Goal: Transaction & Acquisition: Purchase product/service

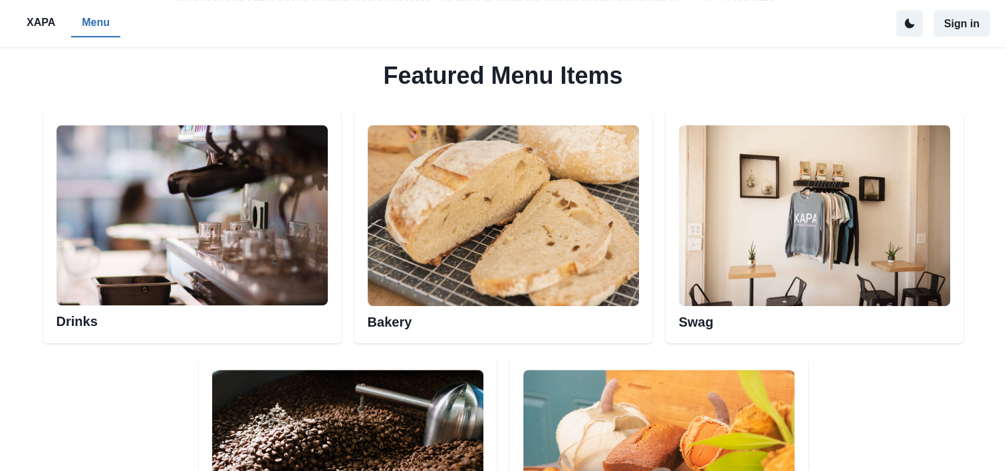
scroll to position [628, 0]
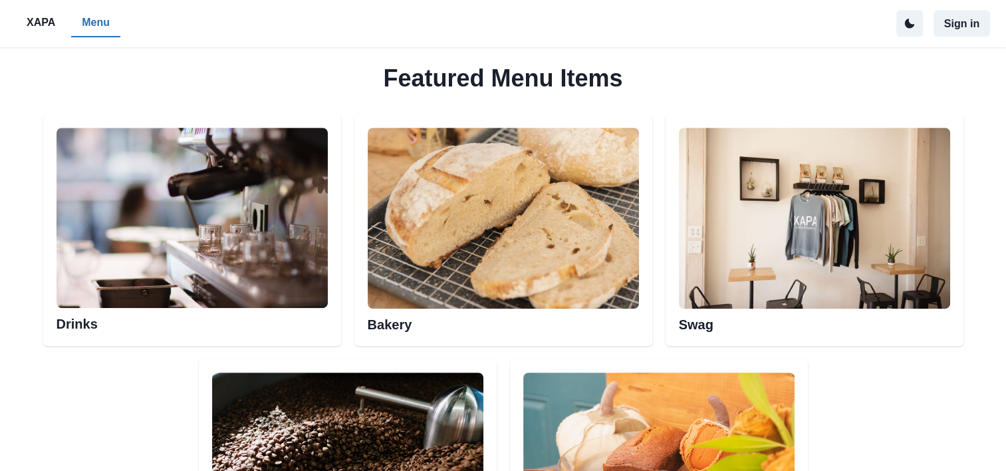
click at [515, 281] on img at bounding box center [503, 218] width 271 height 181
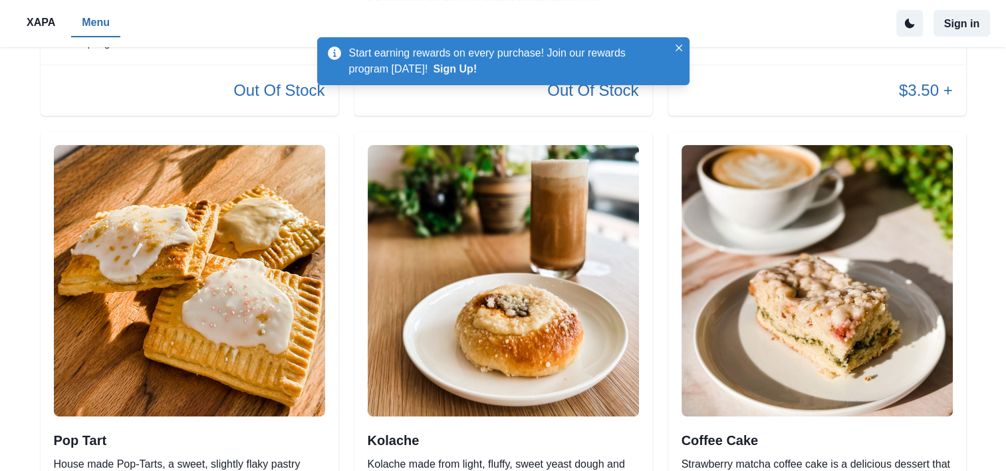
scroll to position [464, 0]
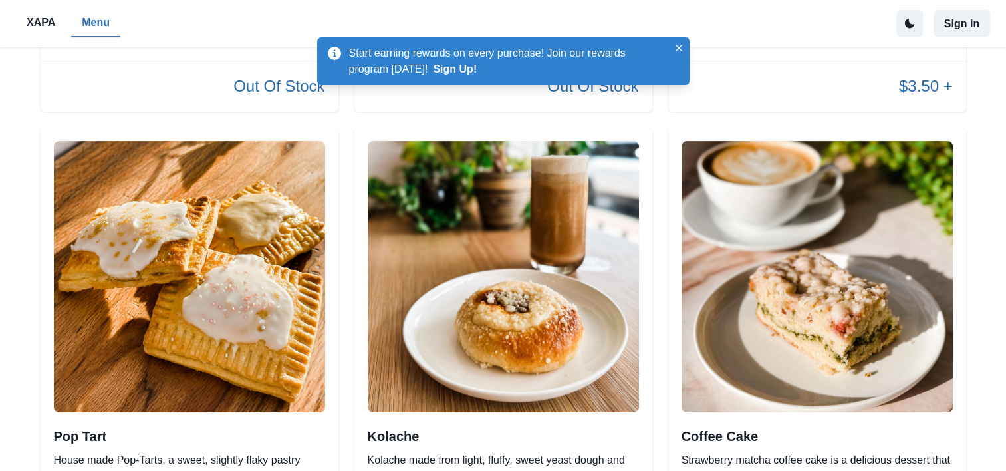
click at [965, 192] on div "Coffee Cake Strawberry matcha coffee cake is a delicious dessert that combines …" at bounding box center [817, 337] width 298 height 418
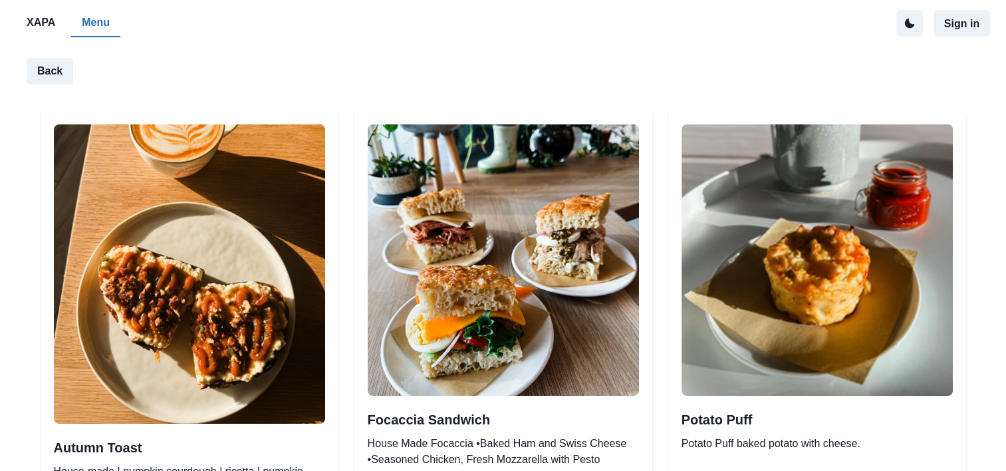
click at [40, 27] on p "XAPA" at bounding box center [41, 23] width 29 height 16
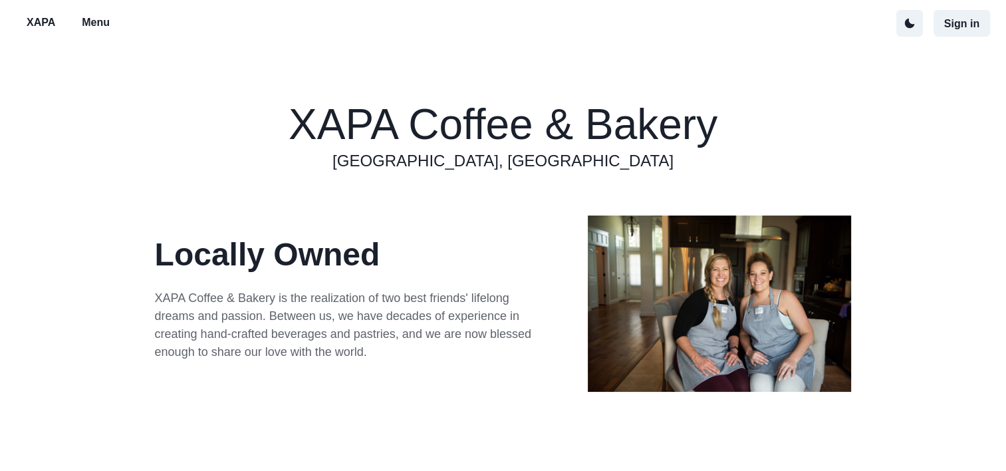
click at [942, 265] on div "Locally Owned XAPA Coffee & Bakery is the realization of two best friends' life…" at bounding box center [503, 303] width 996 height 261
click at [88, 24] on p "Menu" at bounding box center [96, 23] width 28 height 16
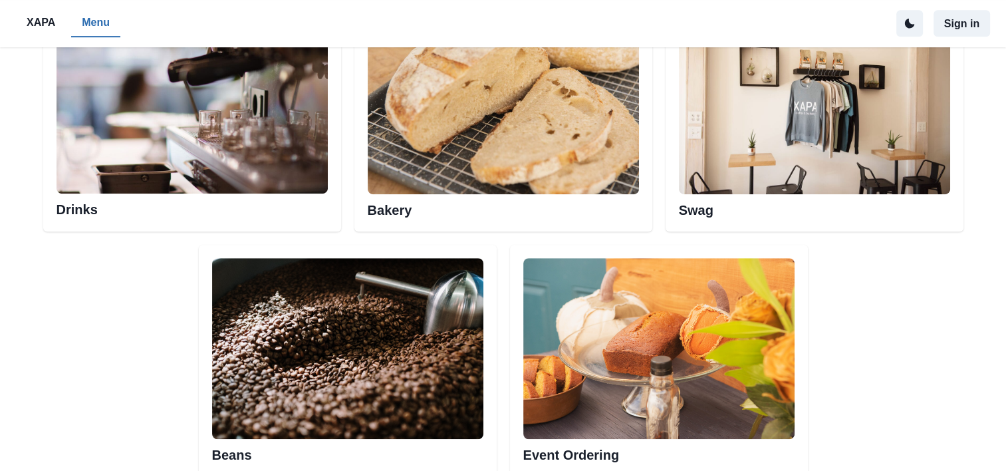
scroll to position [672, 0]
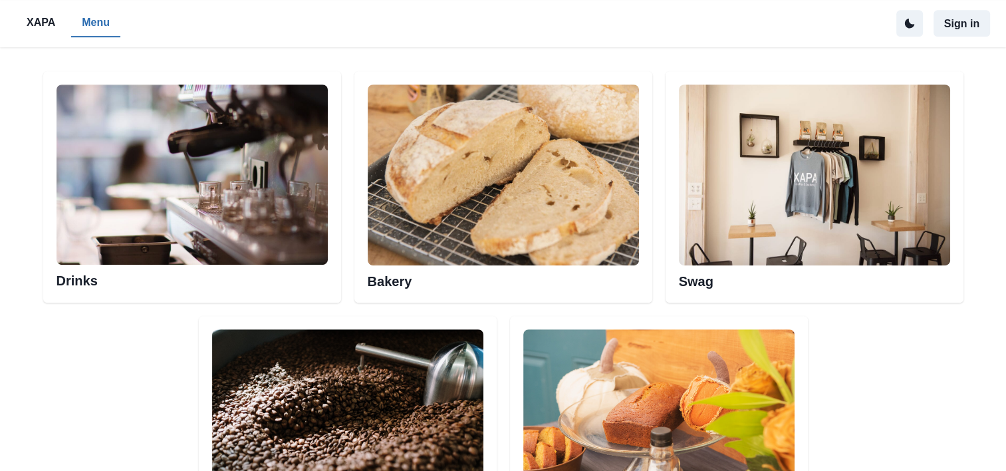
click at [127, 211] on img at bounding box center [192, 174] width 271 height 181
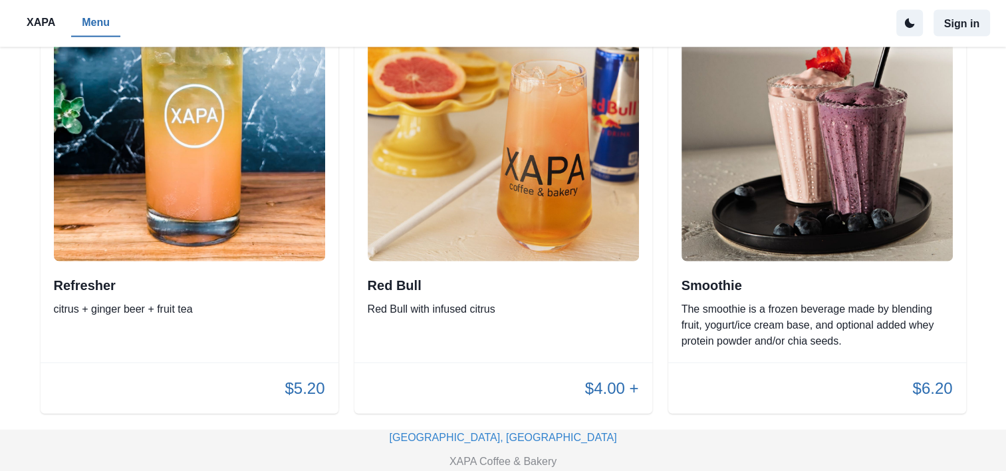
scroll to position [2982, 0]
